Goal: Find contact information: Find contact information

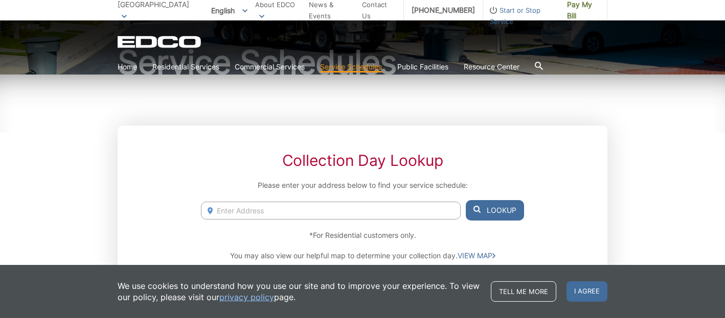
scroll to position [108, 0]
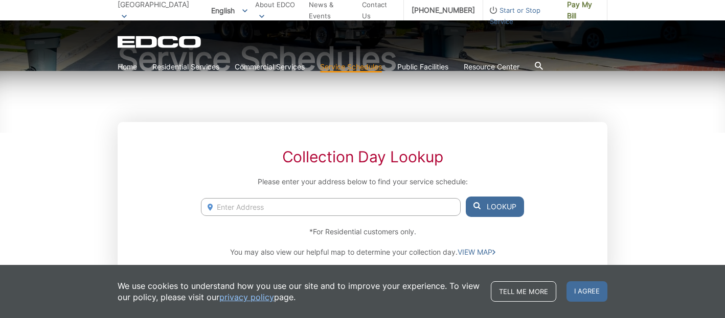
click at [258, 208] on input "Enter Address" at bounding box center [331, 207] width 260 height 18
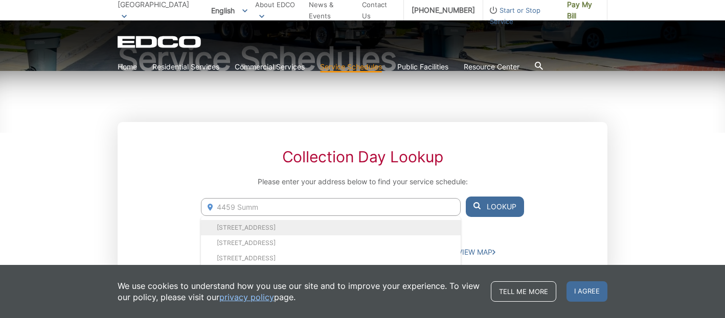
click at [259, 228] on li "4459 Summit Dr, La Mesa, CA, 91941" at bounding box center [331, 227] width 260 height 15
type input "4459 Summit Dr, La Mesa, CA, 91941"
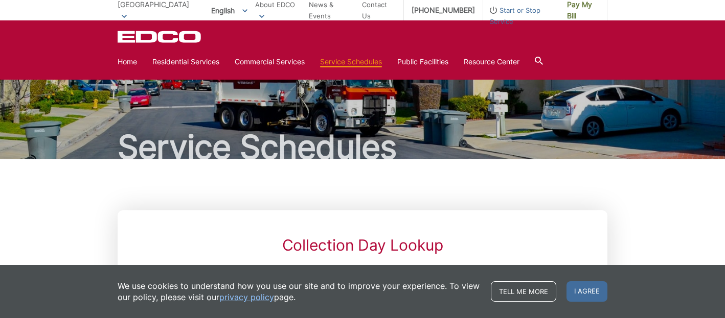
scroll to position [19, 0]
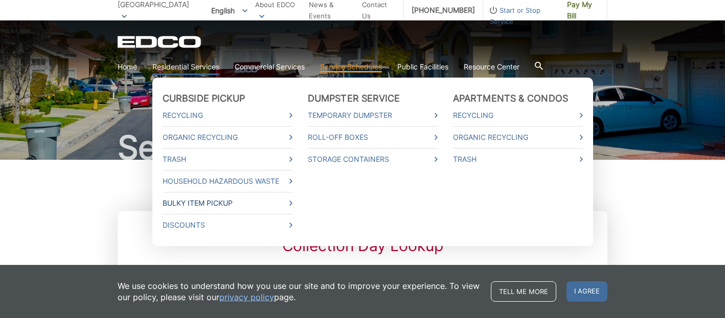
click at [185, 204] on link "Bulky Item Pickup" at bounding box center [227, 203] width 130 height 11
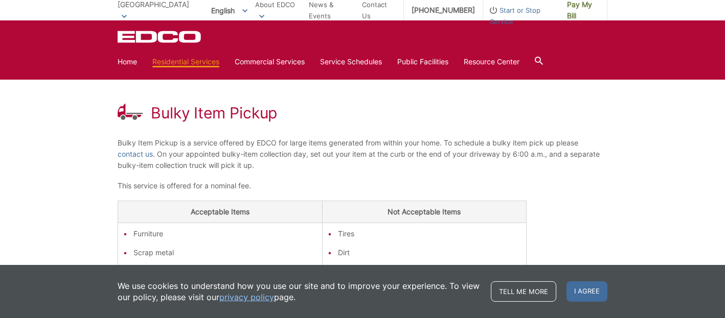
scroll to position [126, 0]
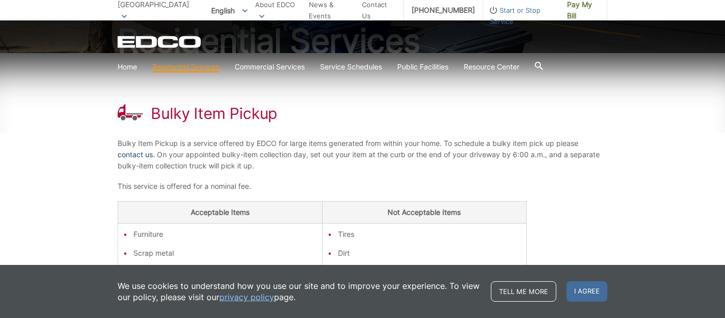
click at [132, 155] on link "contact us" at bounding box center [135, 154] width 35 height 11
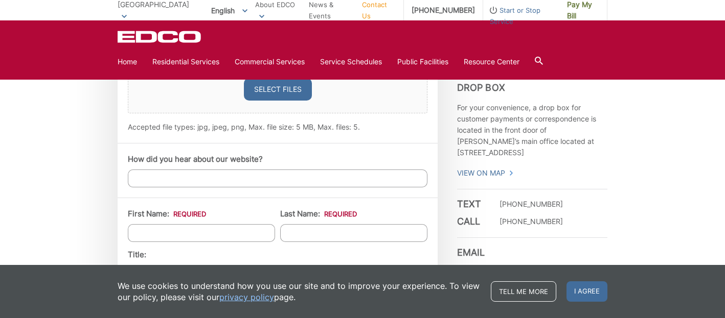
scroll to position [738, 0]
